Goal: Information Seeking & Learning: Learn about a topic

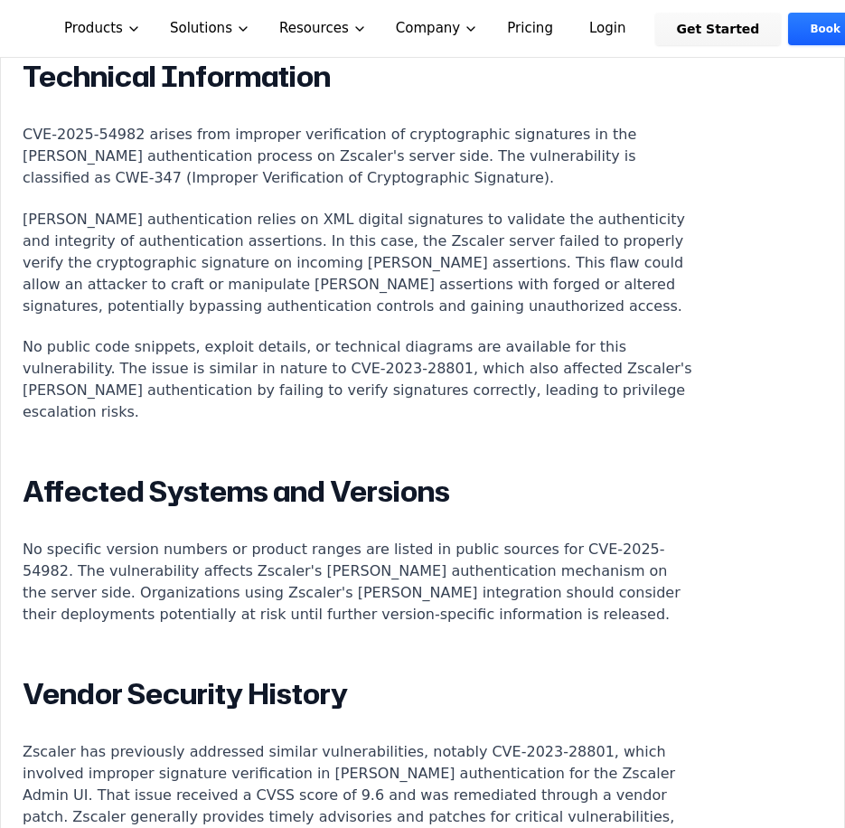
scroll to position [1647, 0]
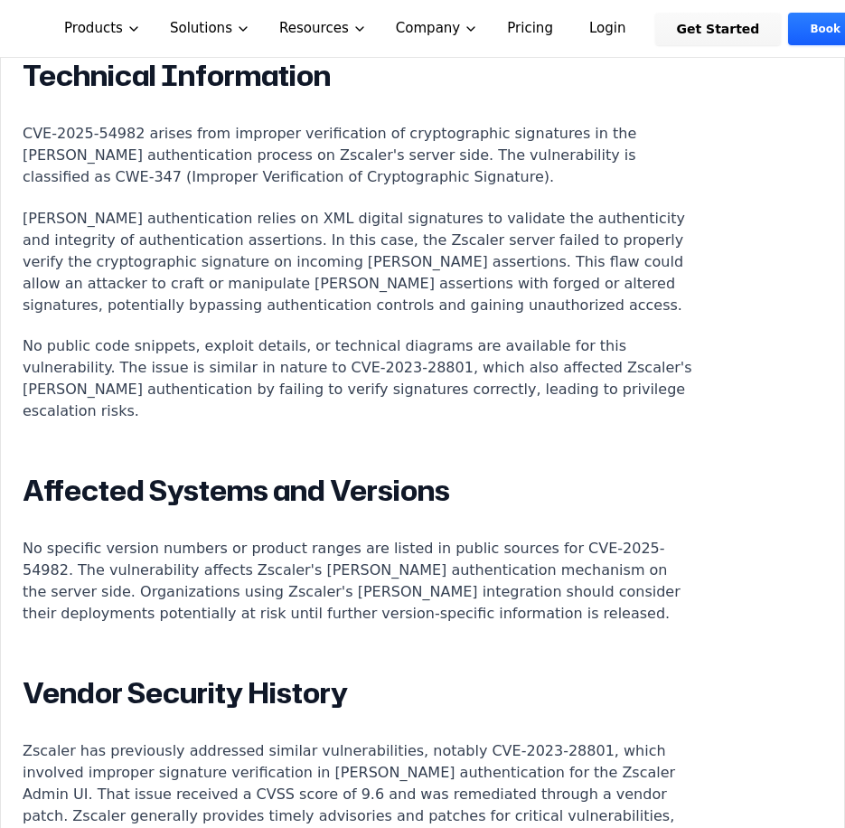
click at [380, 335] on p "No public code snippets, exploit details, or technical diagrams are available f…" at bounding box center [359, 378] width 672 height 87
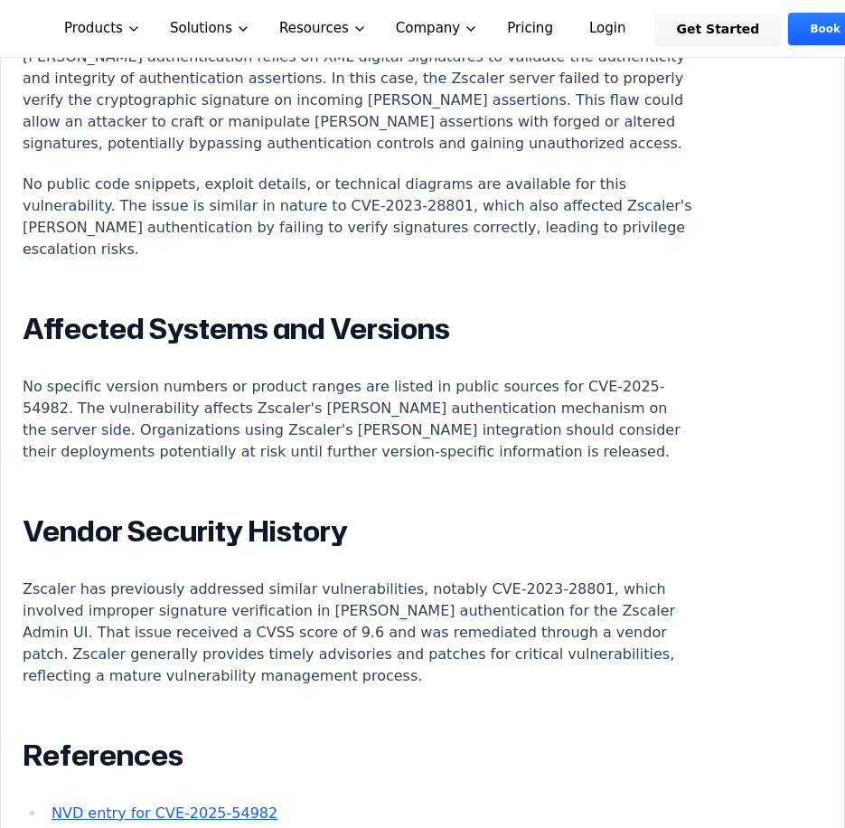
scroll to position [1942, 0]
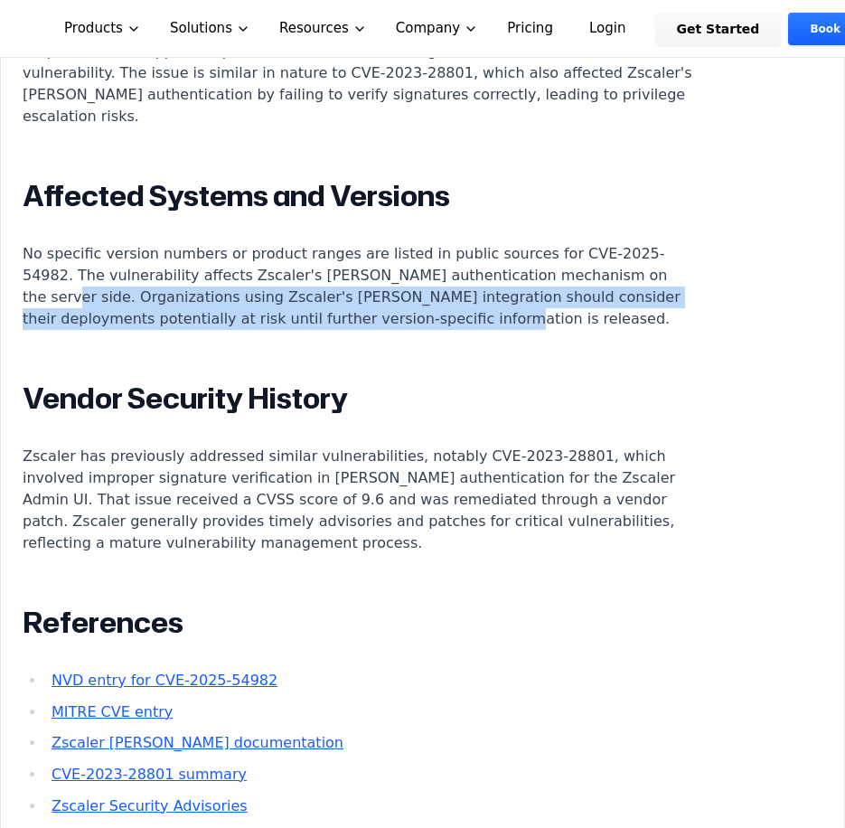
drag, startPoint x: 474, startPoint y: 281, endPoint x: 58, endPoint y: 257, distance: 417.3
click at [58, 257] on p "No specific version numbers or product ranges are listed in public sources for …" at bounding box center [359, 286] width 672 height 87
copy p "Organizations using Zscaler's [PERSON_NAME] integration should consider their d…"
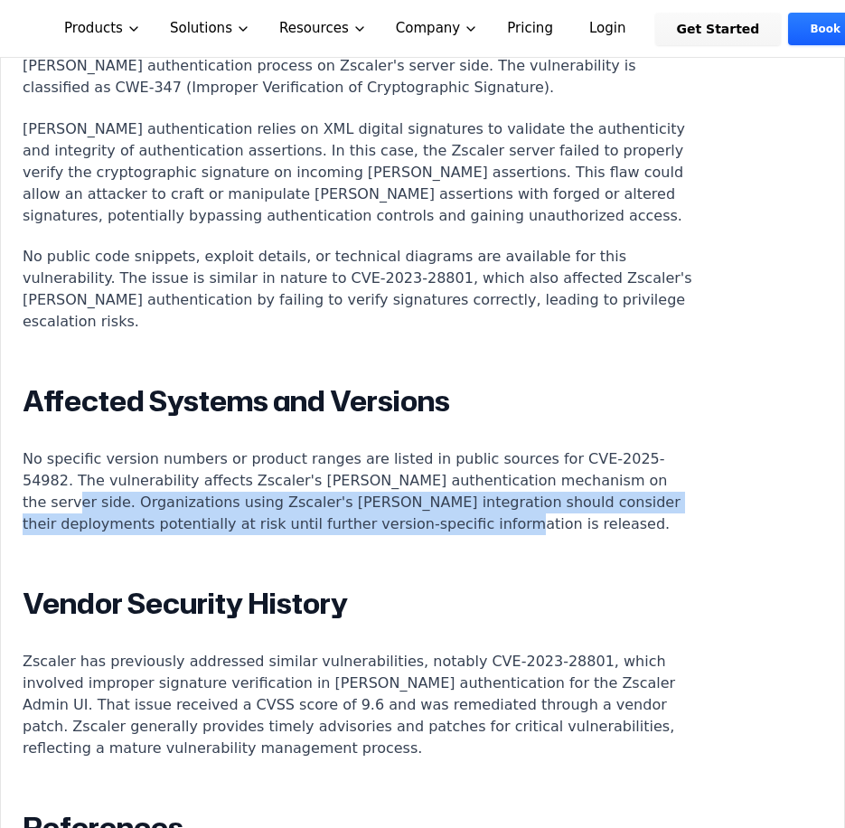
scroll to position [1738, 0]
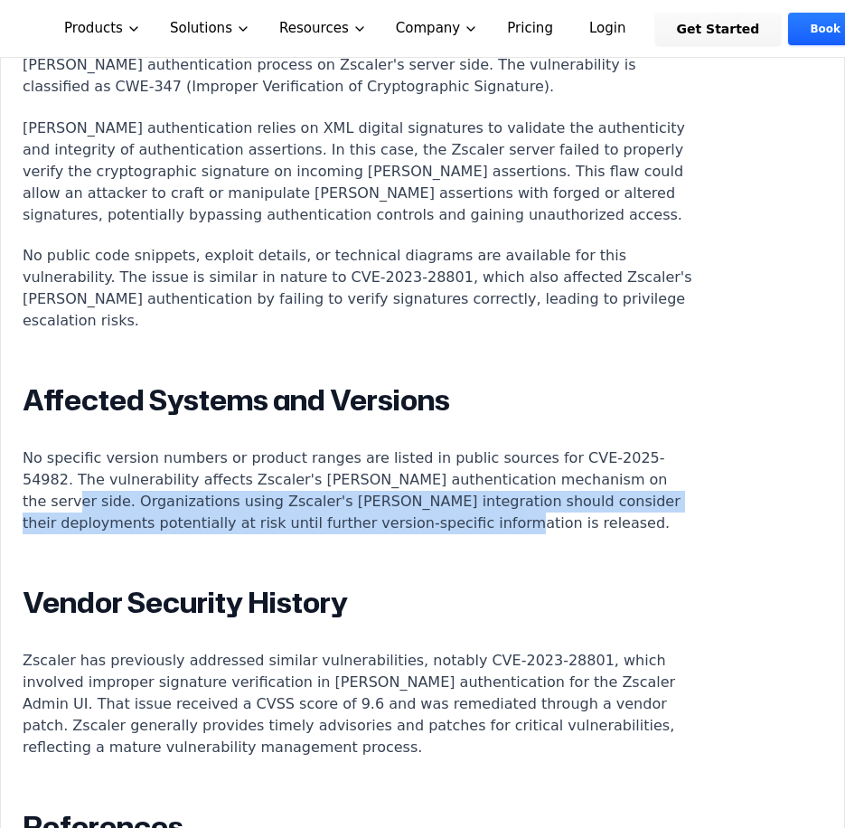
click at [494, 470] on p "No specific version numbers or product ranges are listed in public sources for …" at bounding box center [359, 490] width 672 height 87
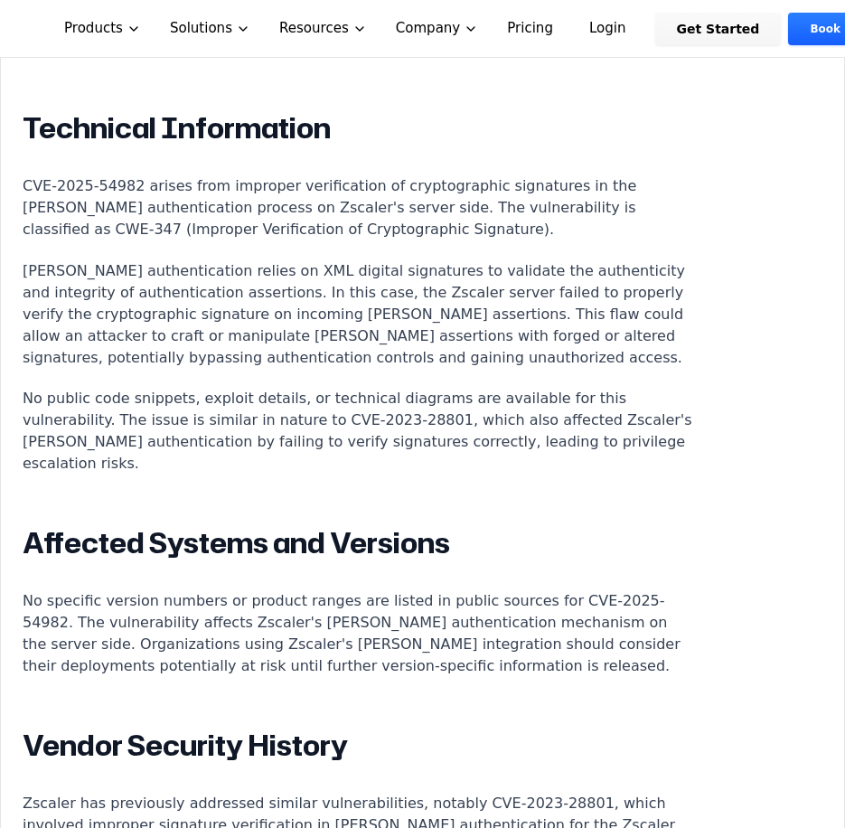
scroll to position [1596, 0]
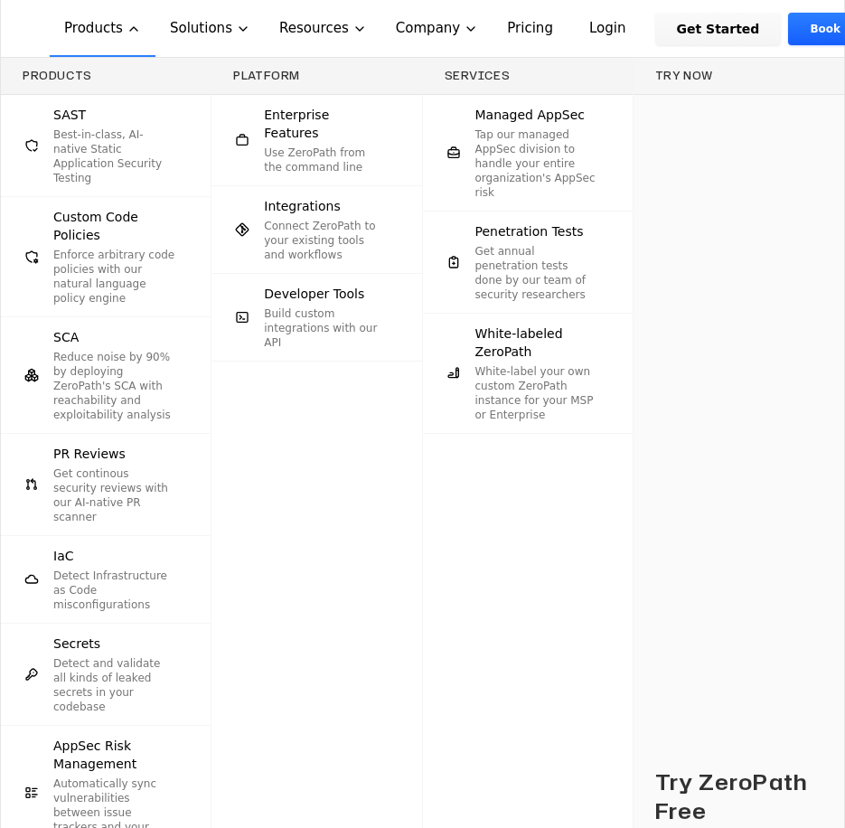
click at [719, 532] on div "Try ZeroPath Free Use ZeroPath's free tier to get PR reviews on one repo, no cr…" at bounding box center [738, 536] width 211 height 882
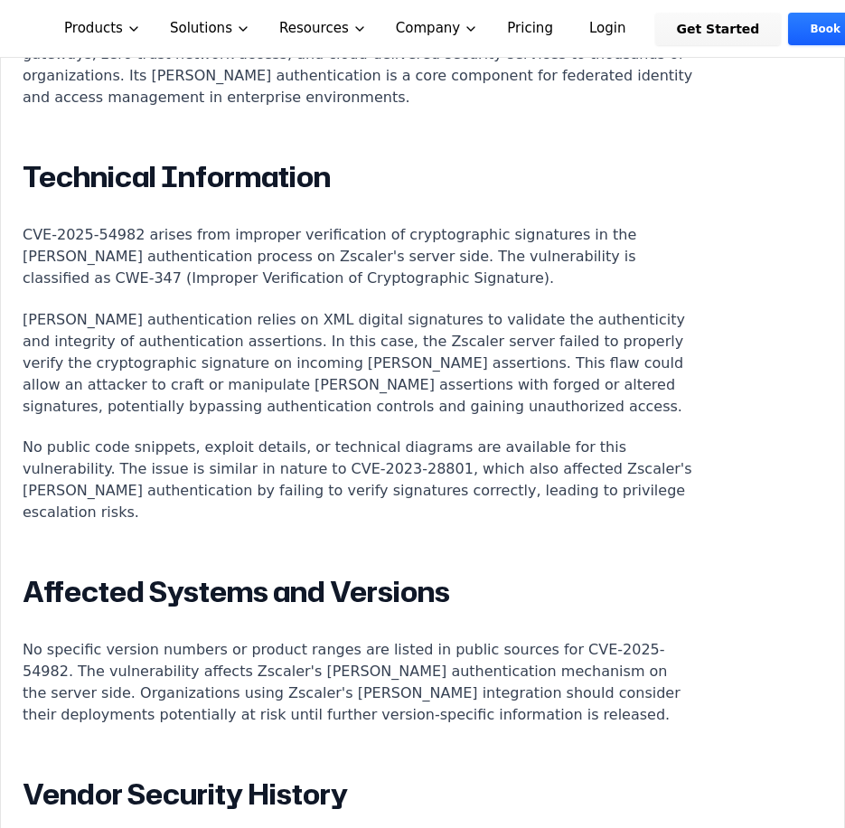
scroll to position [1545, 0]
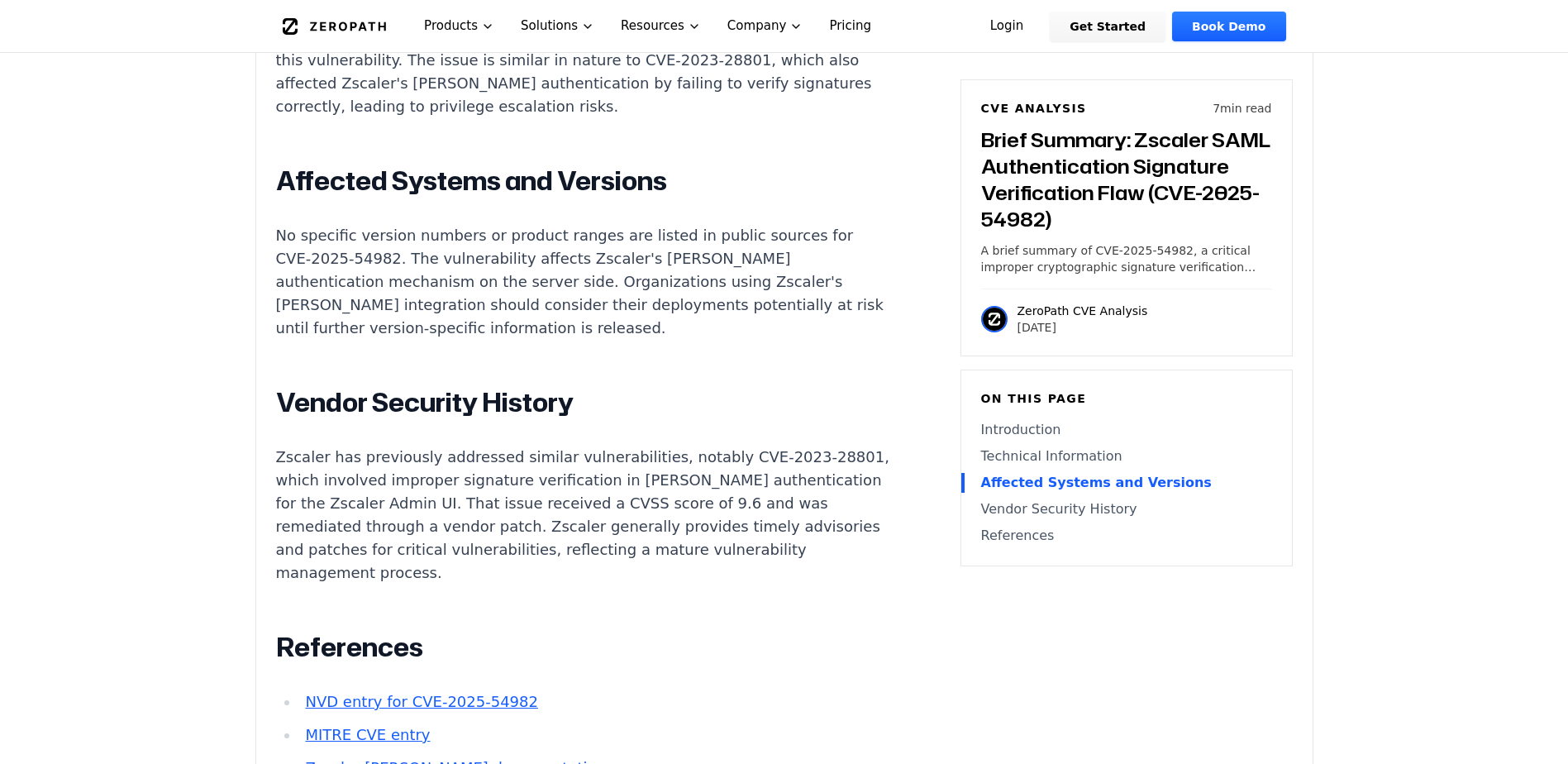
scroll to position [1713, 0]
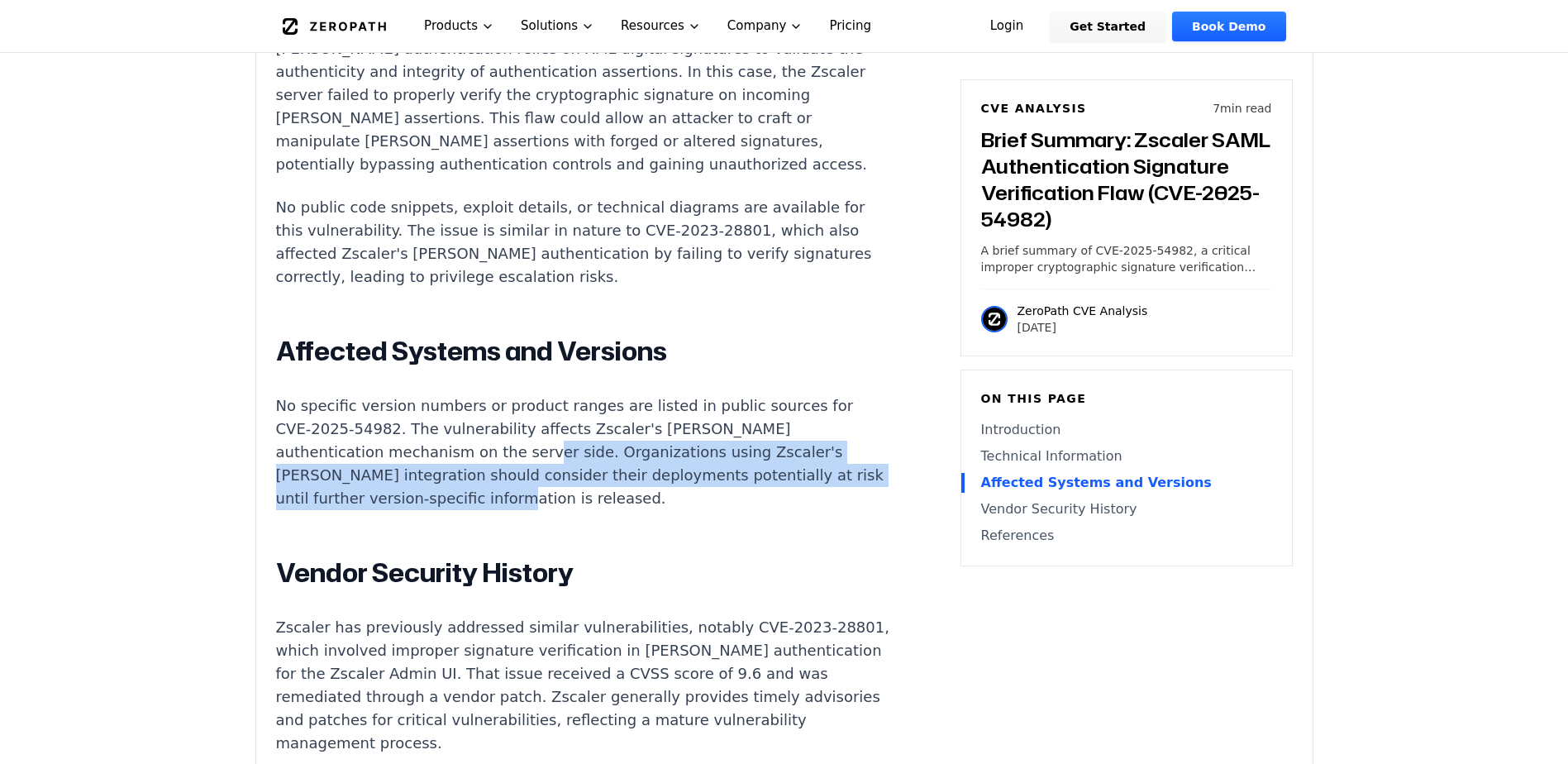
drag, startPoint x: 546, startPoint y: 376, endPoint x: 481, endPoint y: 328, distance: 80.8
click at [481, 394] on p "No specific version numbers or product ranges are listed in public sources for …" at bounding box center [584, 452] width 615 height 116
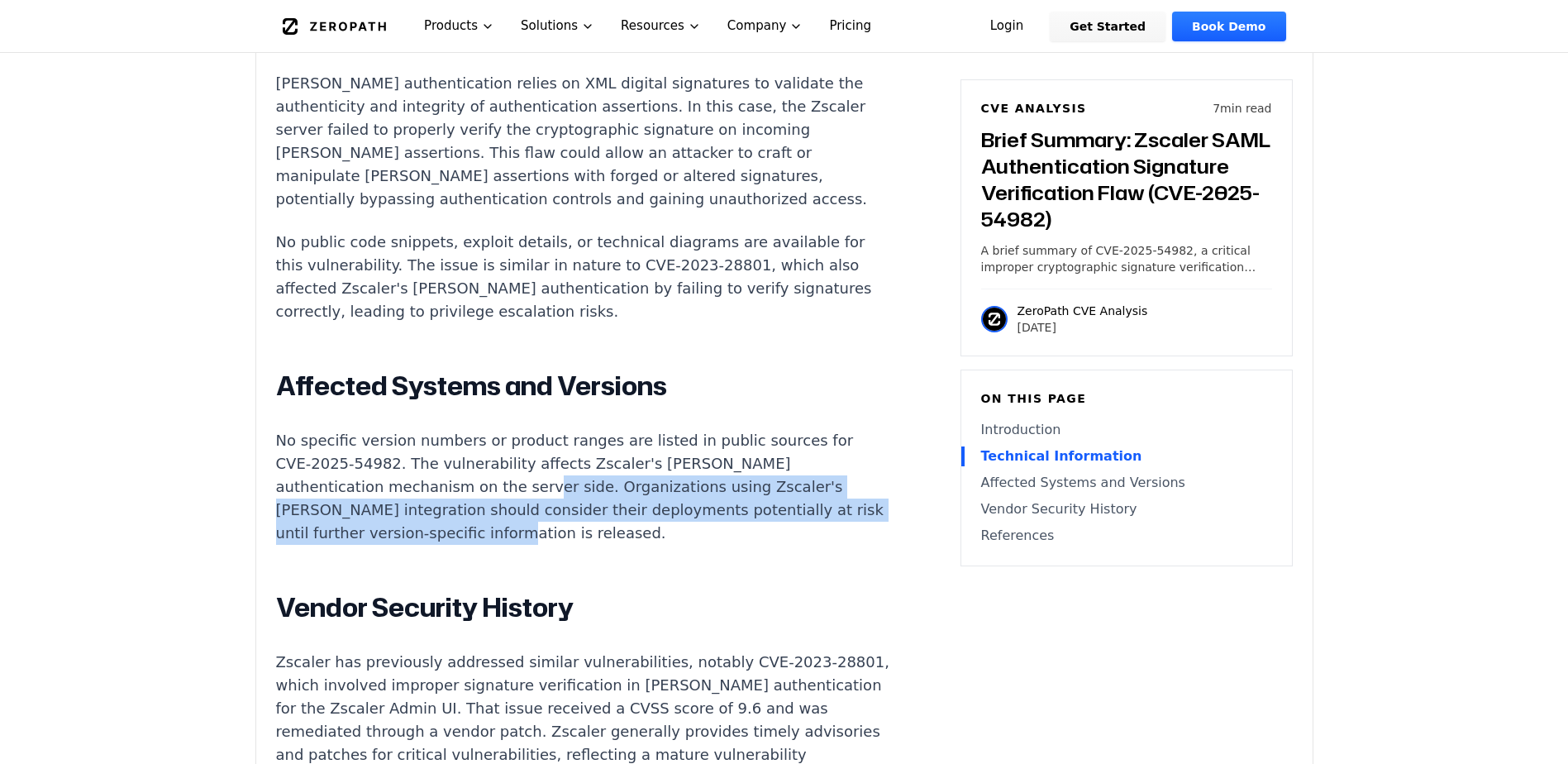
scroll to position [1679, 0]
